Goal: Task Accomplishment & Management: Manage account settings

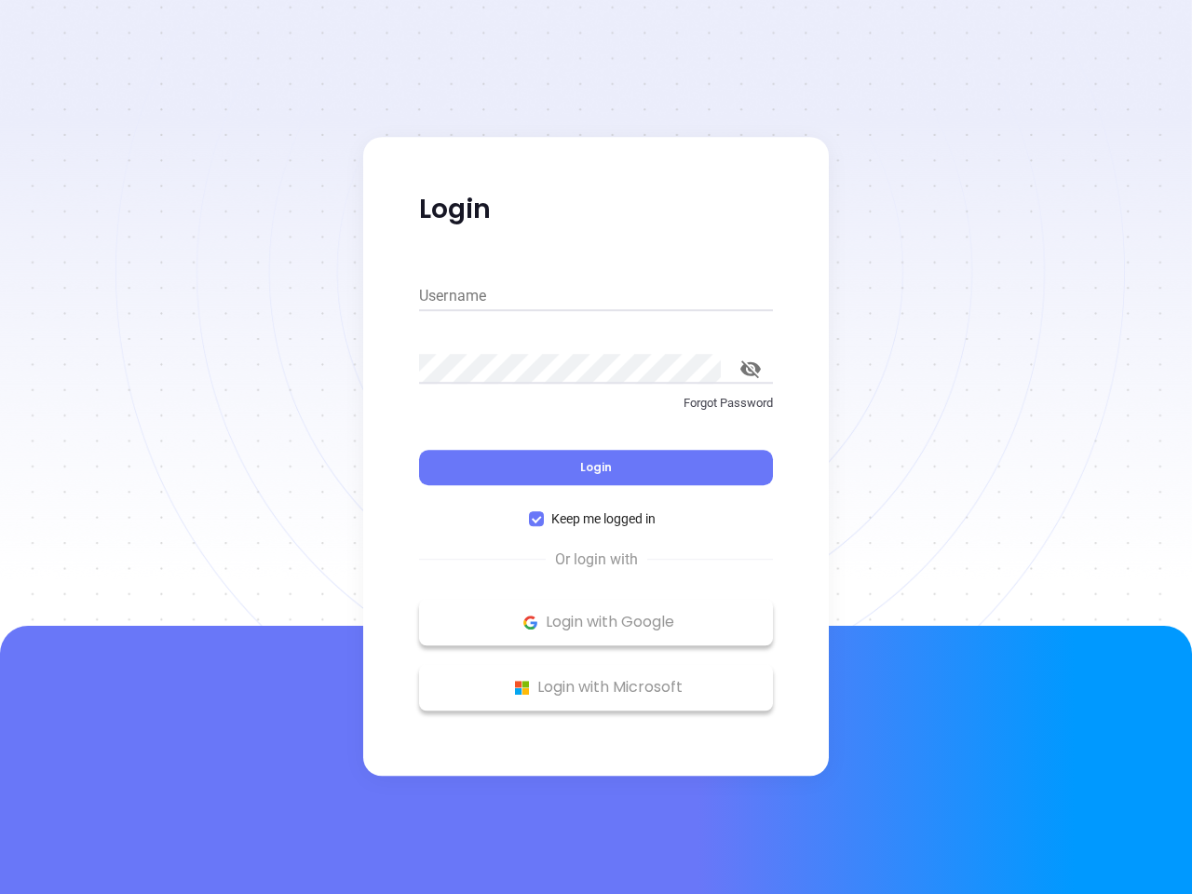
click at [596, 447] on div "Login" at bounding box center [596, 457] width 354 height 58
click at [596, 296] on input "Username" at bounding box center [596, 296] width 354 height 30
click at [751, 369] on icon "toggle password visibility" at bounding box center [751, 370] width 20 height 18
click at [596, 468] on span "Login" at bounding box center [596, 467] width 32 height 16
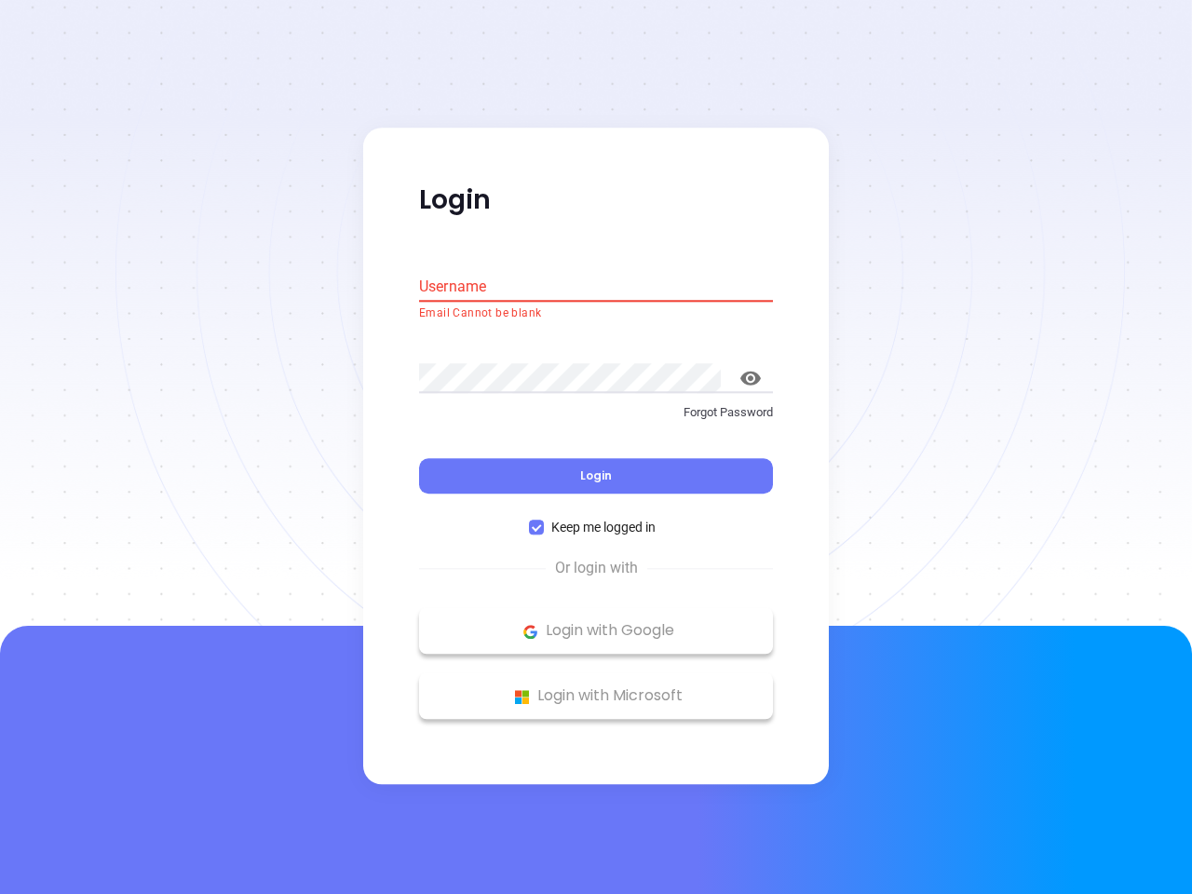
click at [596, 519] on span "Keep me logged in" at bounding box center [603, 528] width 119 height 20
click at [544, 521] on input "Keep me logged in" at bounding box center [536, 528] width 15 height 15
checkbox input "false"
click at [596, 622] on p "Login with Google" at bounding box center [596, 632] width 335 height 28
click at [596, 687] on p "Login with Microsoft" at bounding box center [596, 697] width 335 height 28
